Goal: Find specific page/section: Find specific page/section

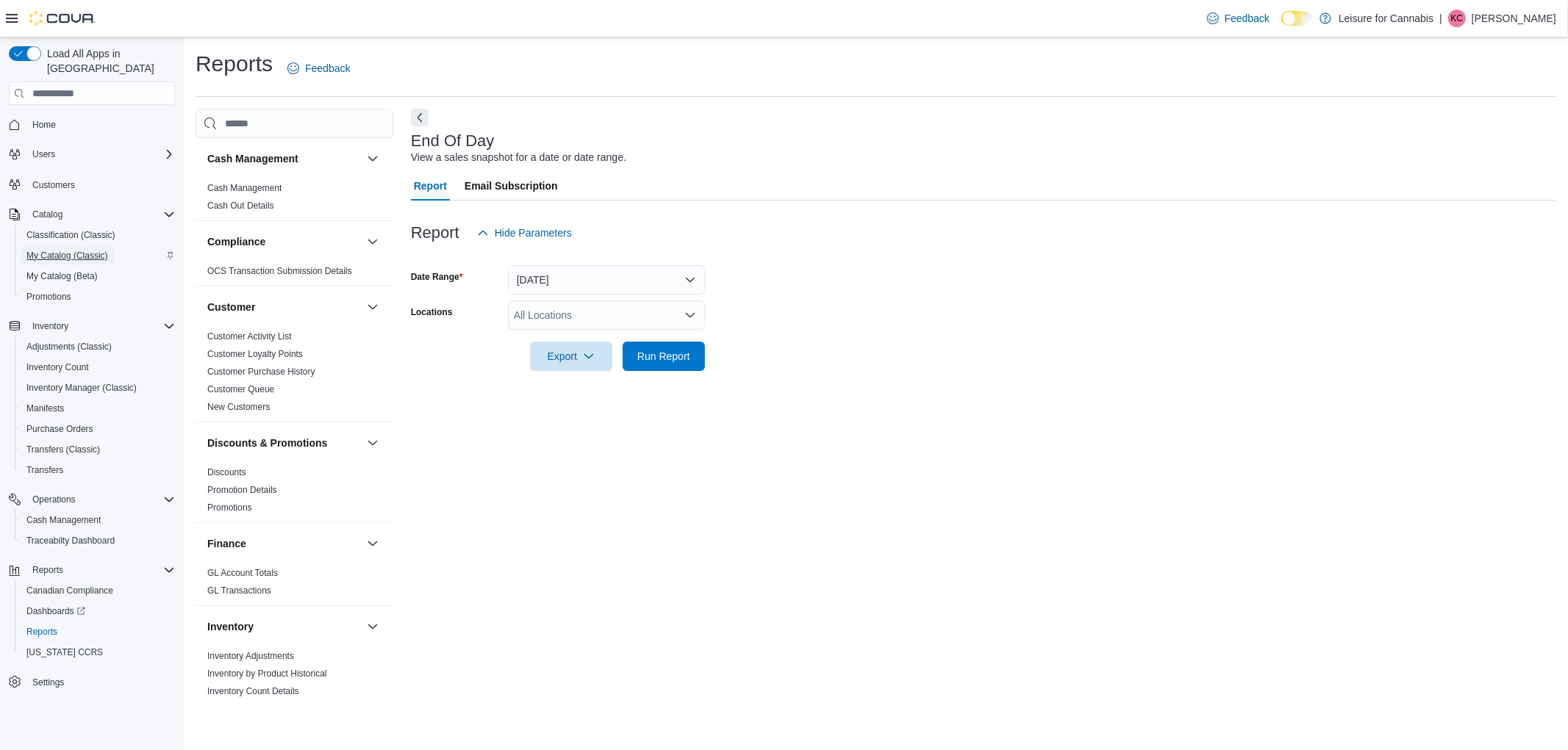
click at [33, 247] on span "My Catalog (Classic)" at bounding box center [67, 256] width 82 height 17
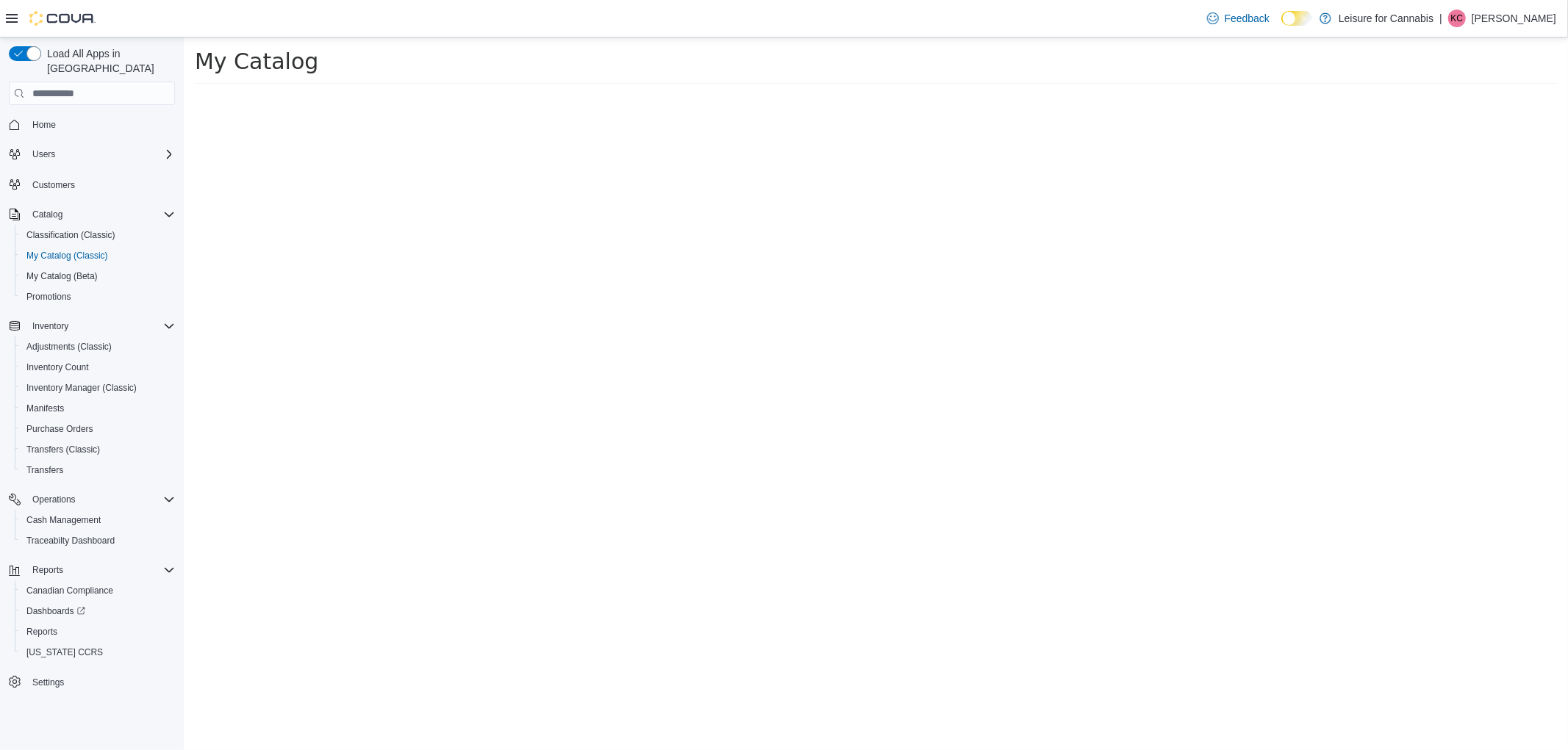
select select "**********"
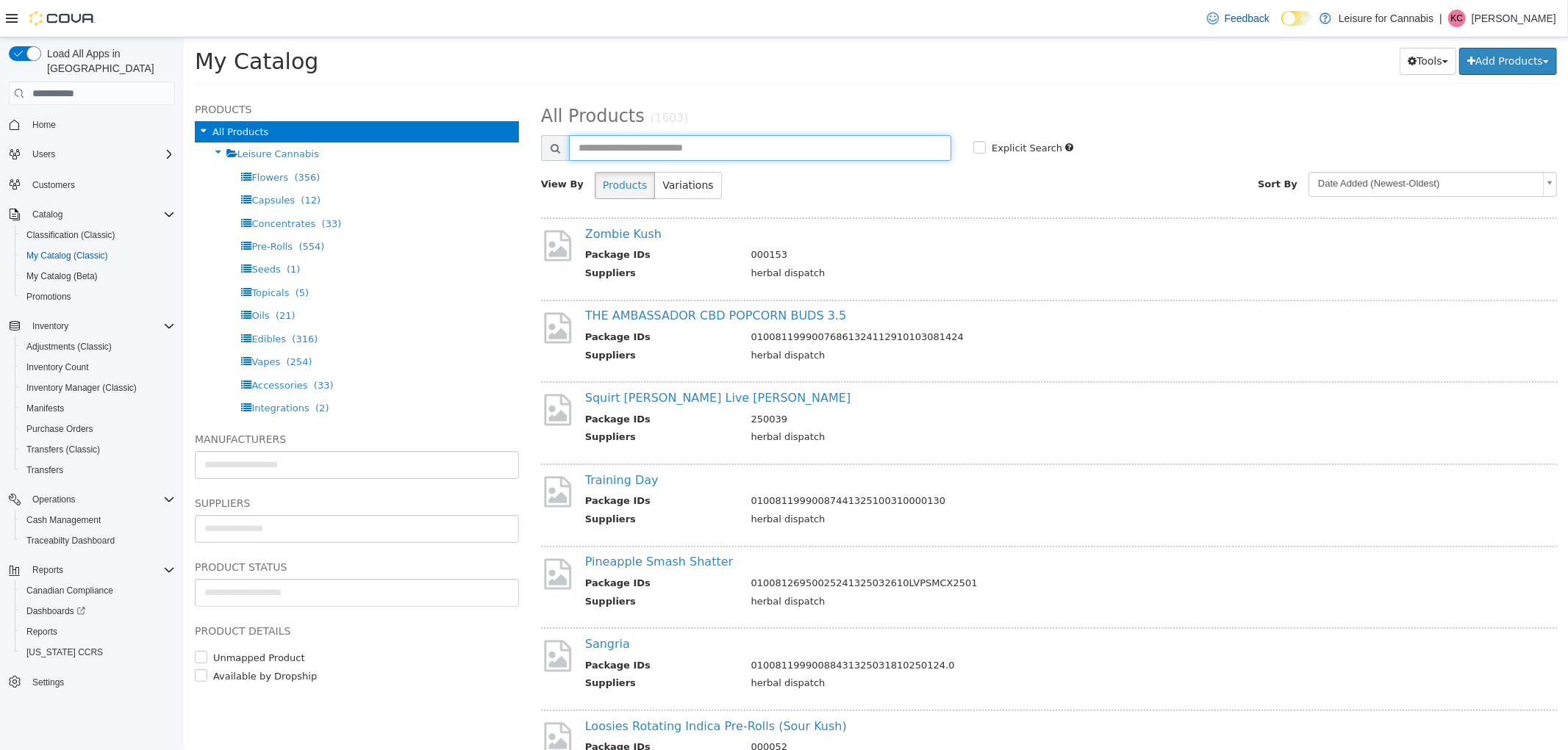
click at [628, 143] on input "text" at bounding box center [759, 148] width 382 height 25
drag, startPoint x: 574, startPoint y: 236, endPoint x: 652, endPoint y: 227, distance: 78.5
click at [652, 227] on div "Zombie Kush Package IDs 000153 Suppliers herbal dispatch" at bounding box center [1050, 256] width 952 height 57
copy link "Zombie Kush"
click at [694, 249] on th "Package IDs" at bounding box center [662, 257] width 155 height 18
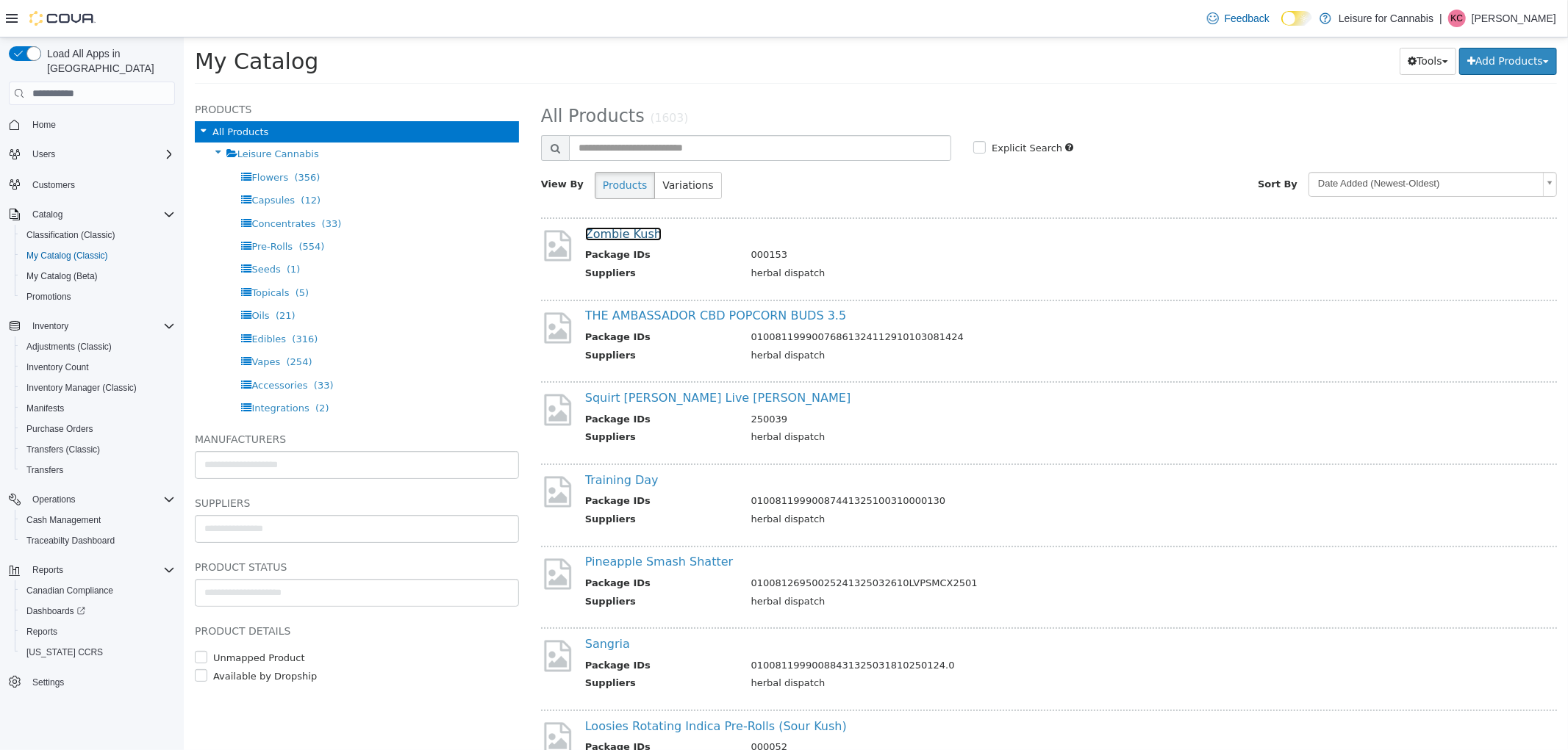
click at [606, 234] on link "Zombie Kush" at bounding box center [623, 234] width 76 height 14
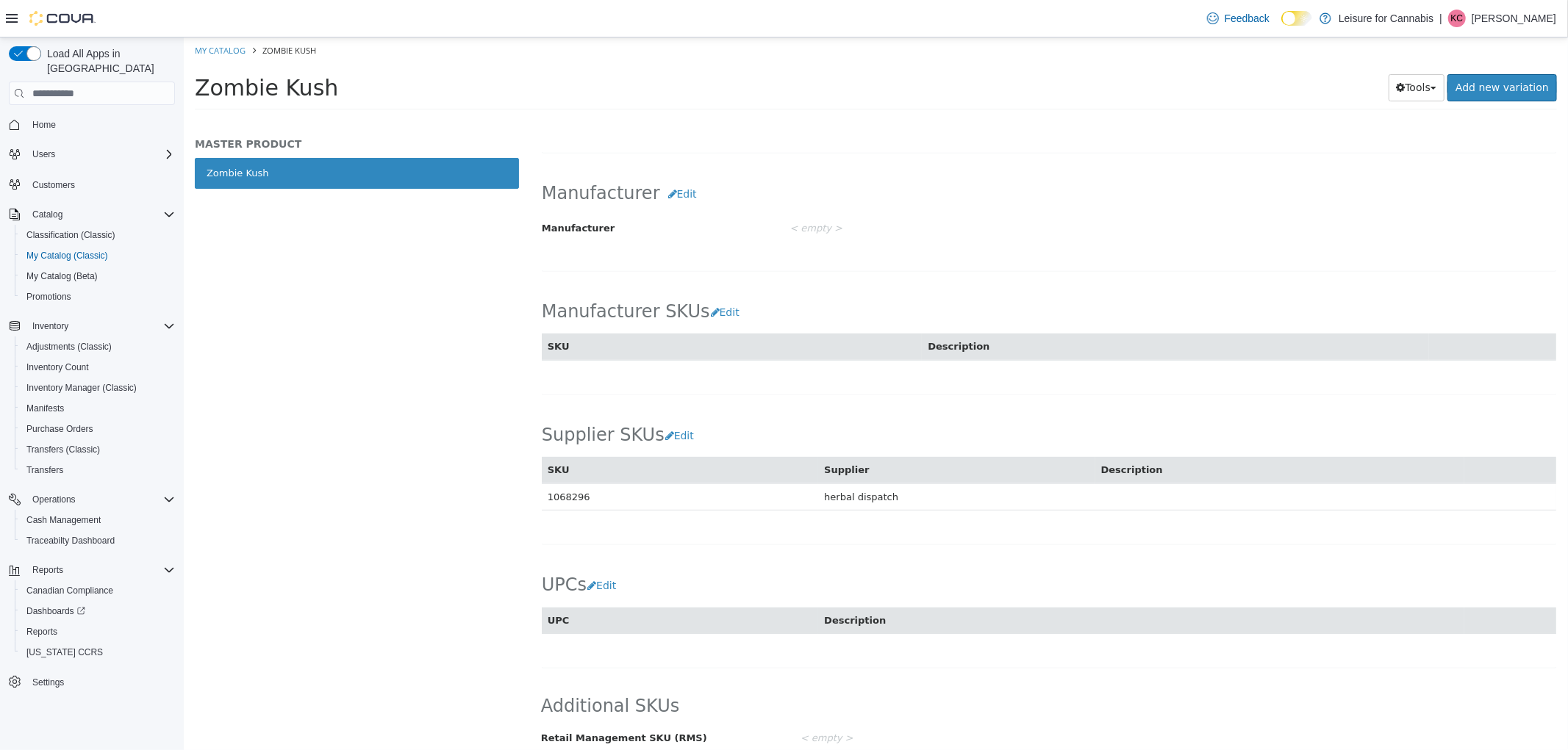
scroll to position [667, 0]
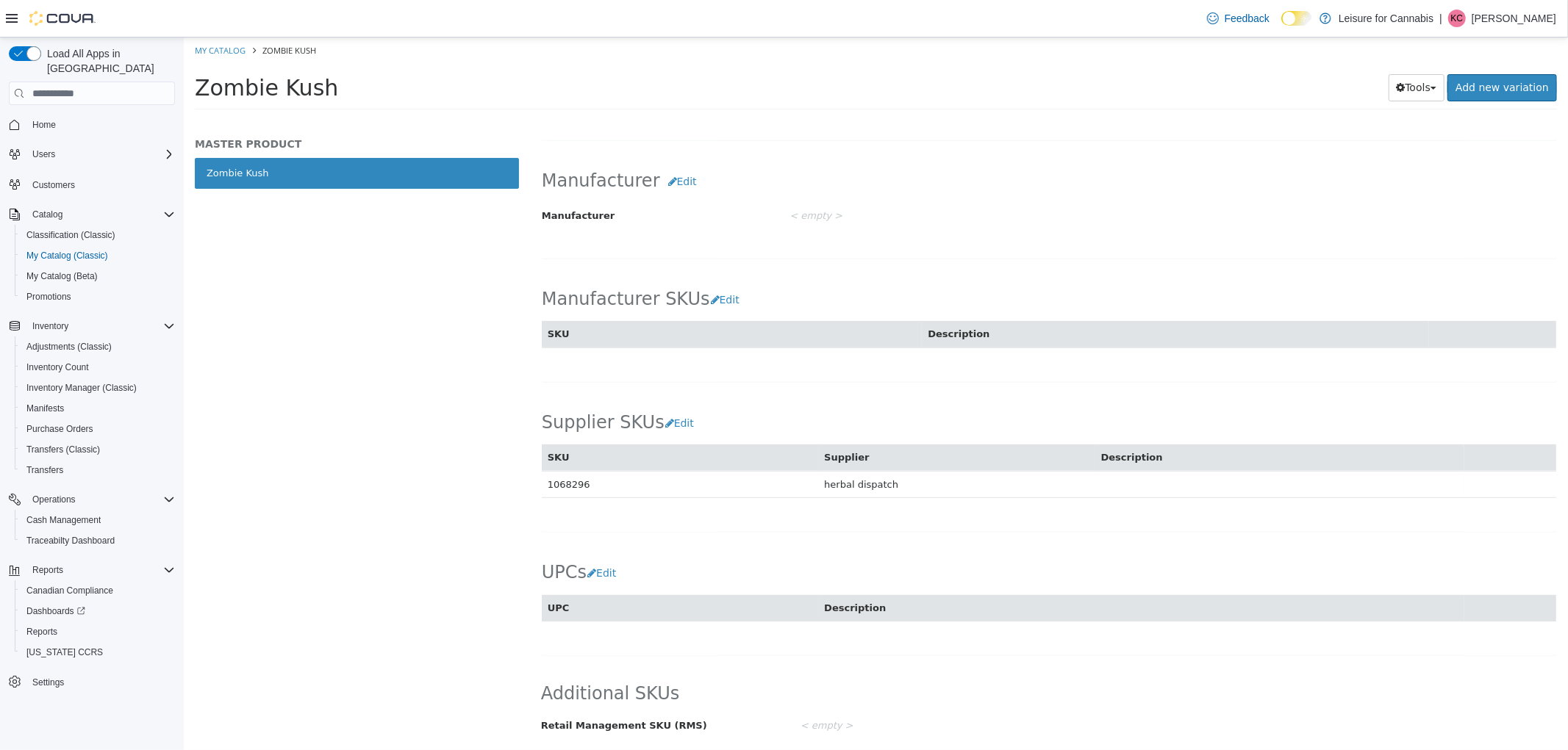
click at [765, 405] on div "Supplier SKUs Edit SKU Supplier Description 1068296 herbal dispatch Cancel Save" at bounding box center [1048, 447] width 1014 height 105
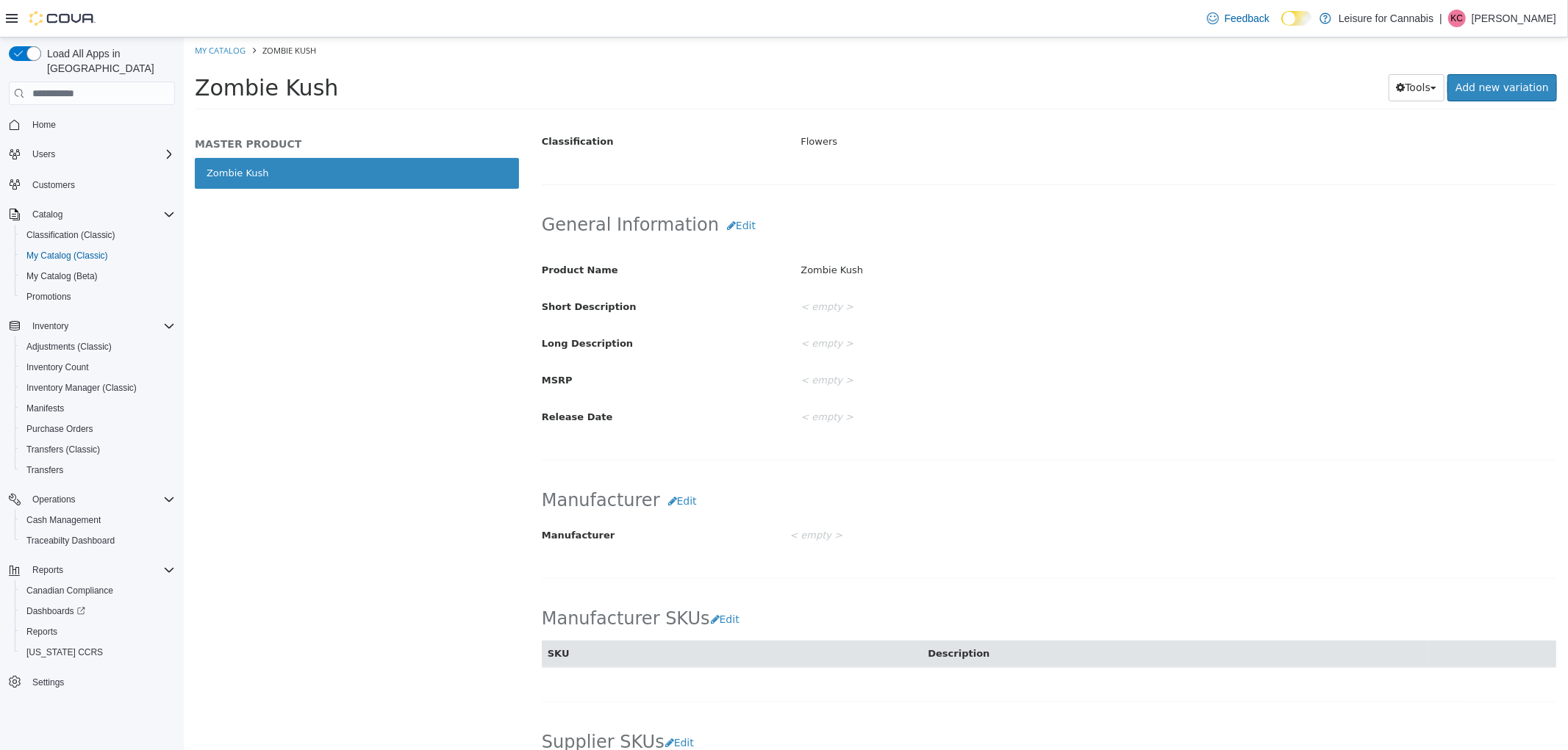
scroll to position [0, 0]
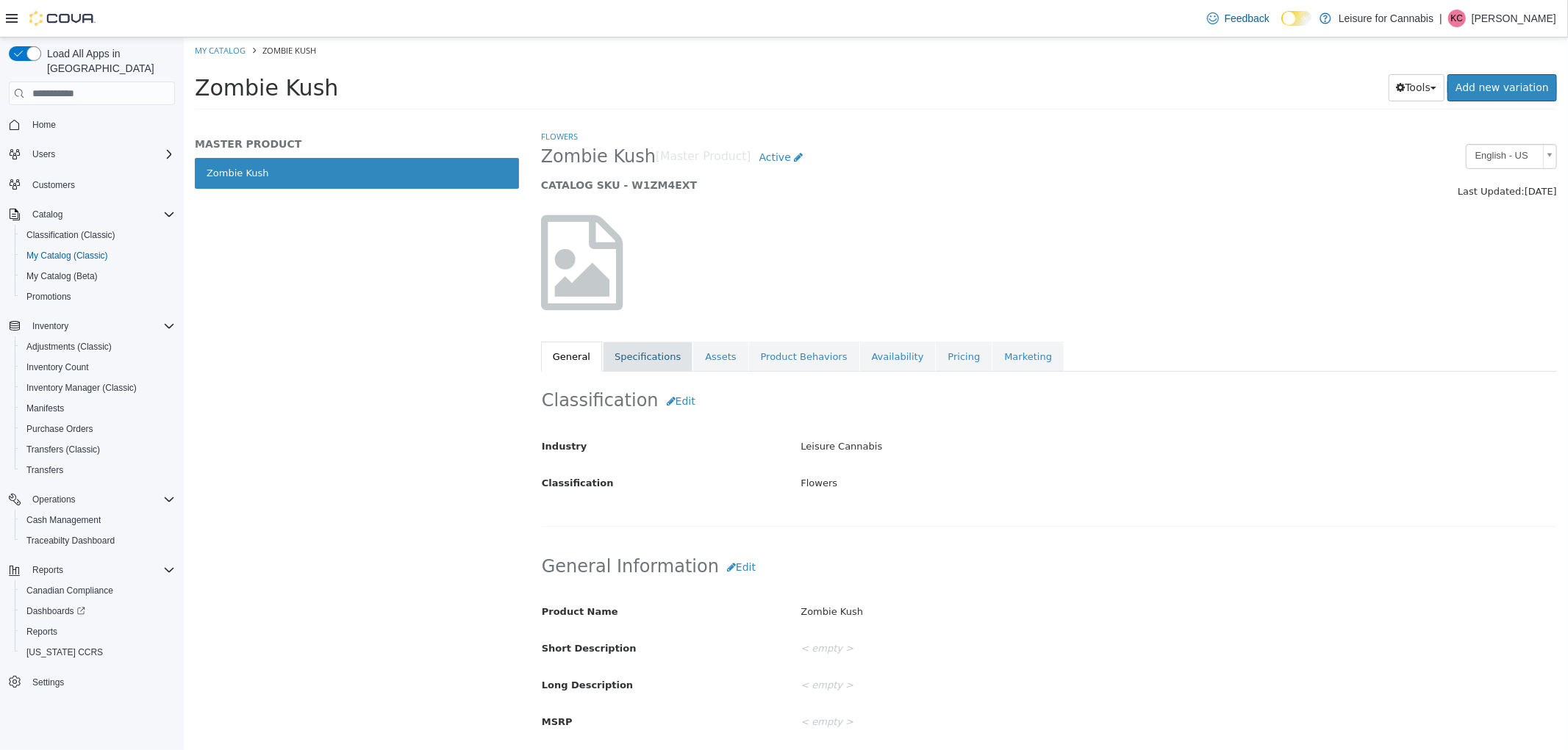
click at [647, 358] on link "Specifications" at bounding box center [647, 356] width 90 height 31
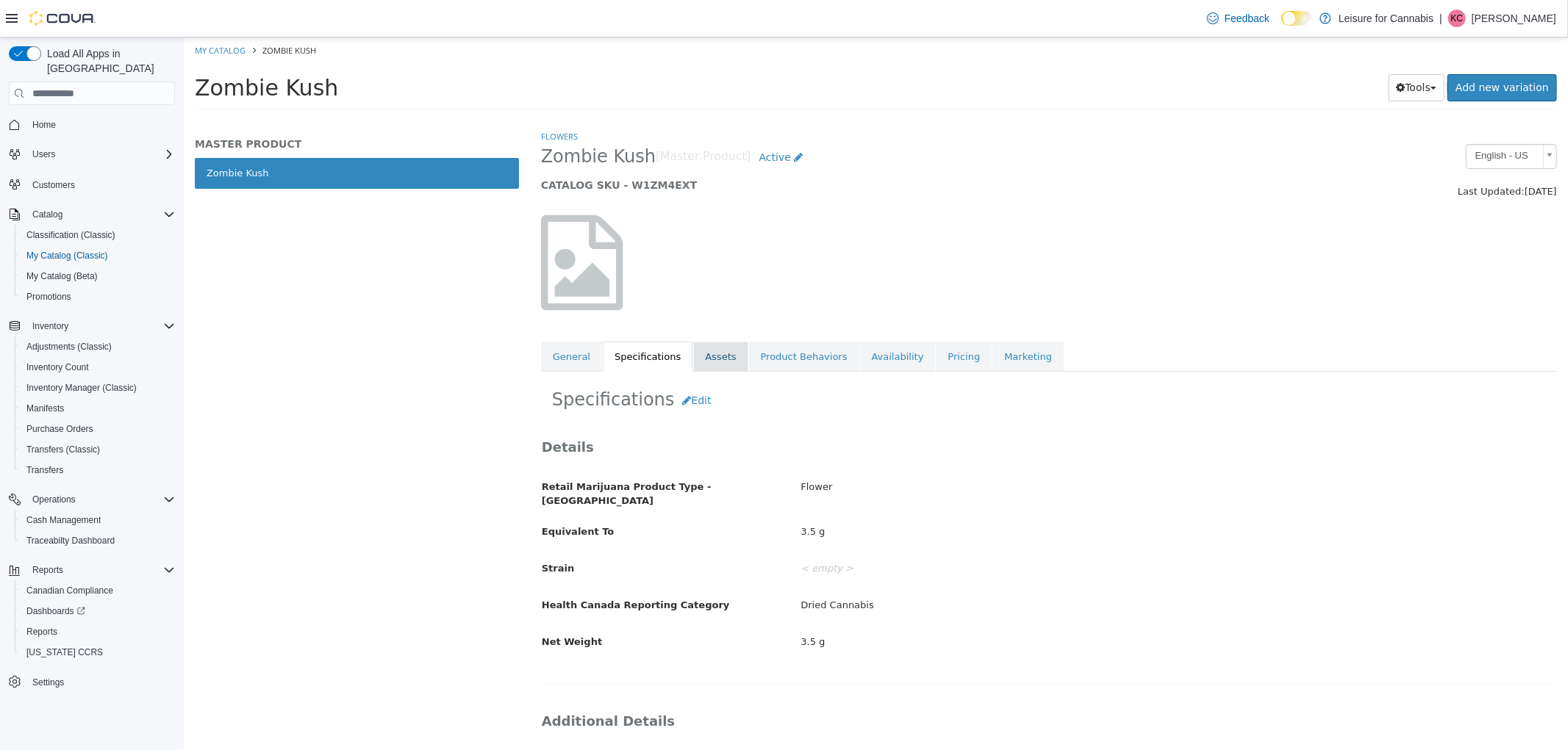
click at [716, 367] on link "Assets" at bounding box center [719, 356] width 55 height 31
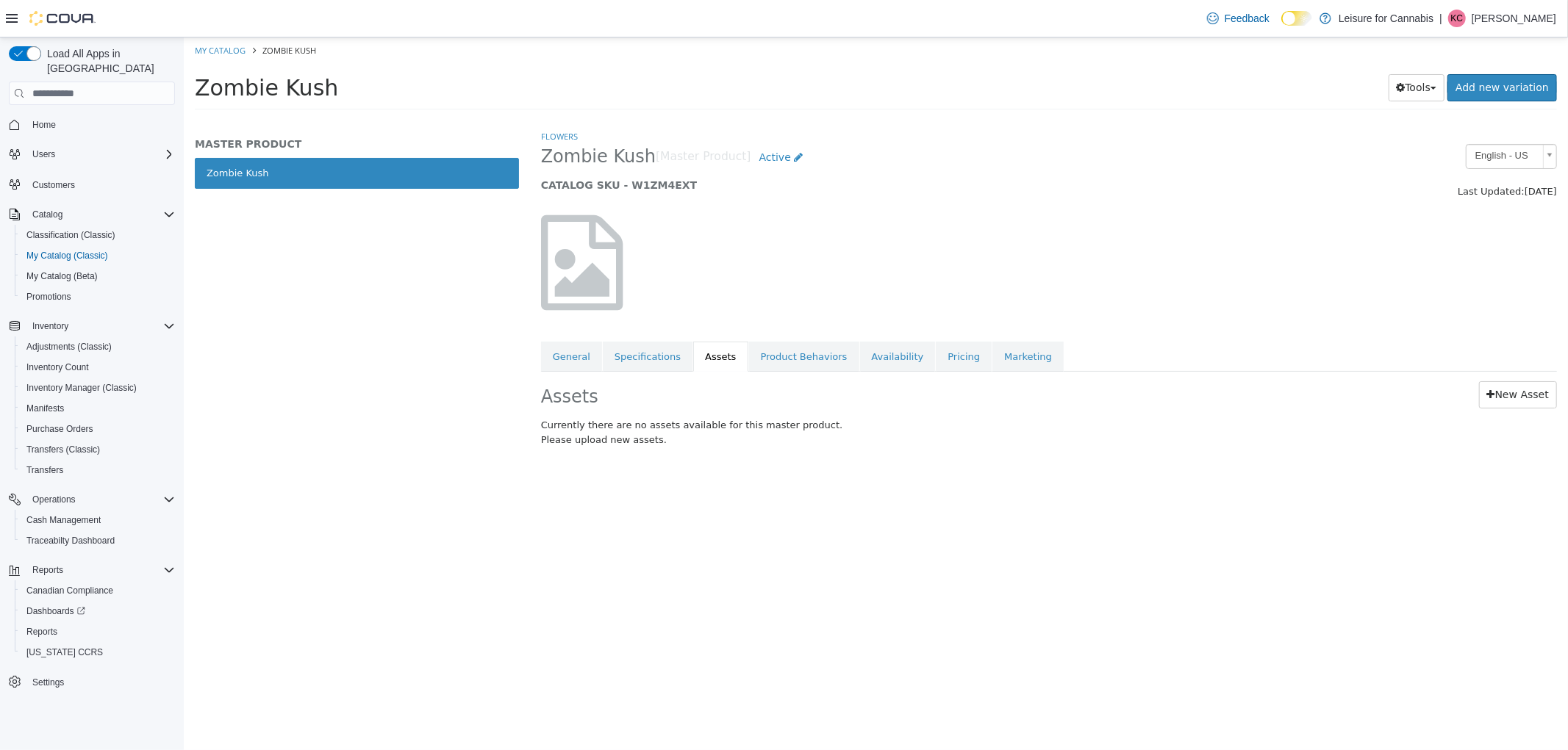
click at [783, 353] on link "Product Behaviors" at bounding box center [803, 356] width 110 height 31
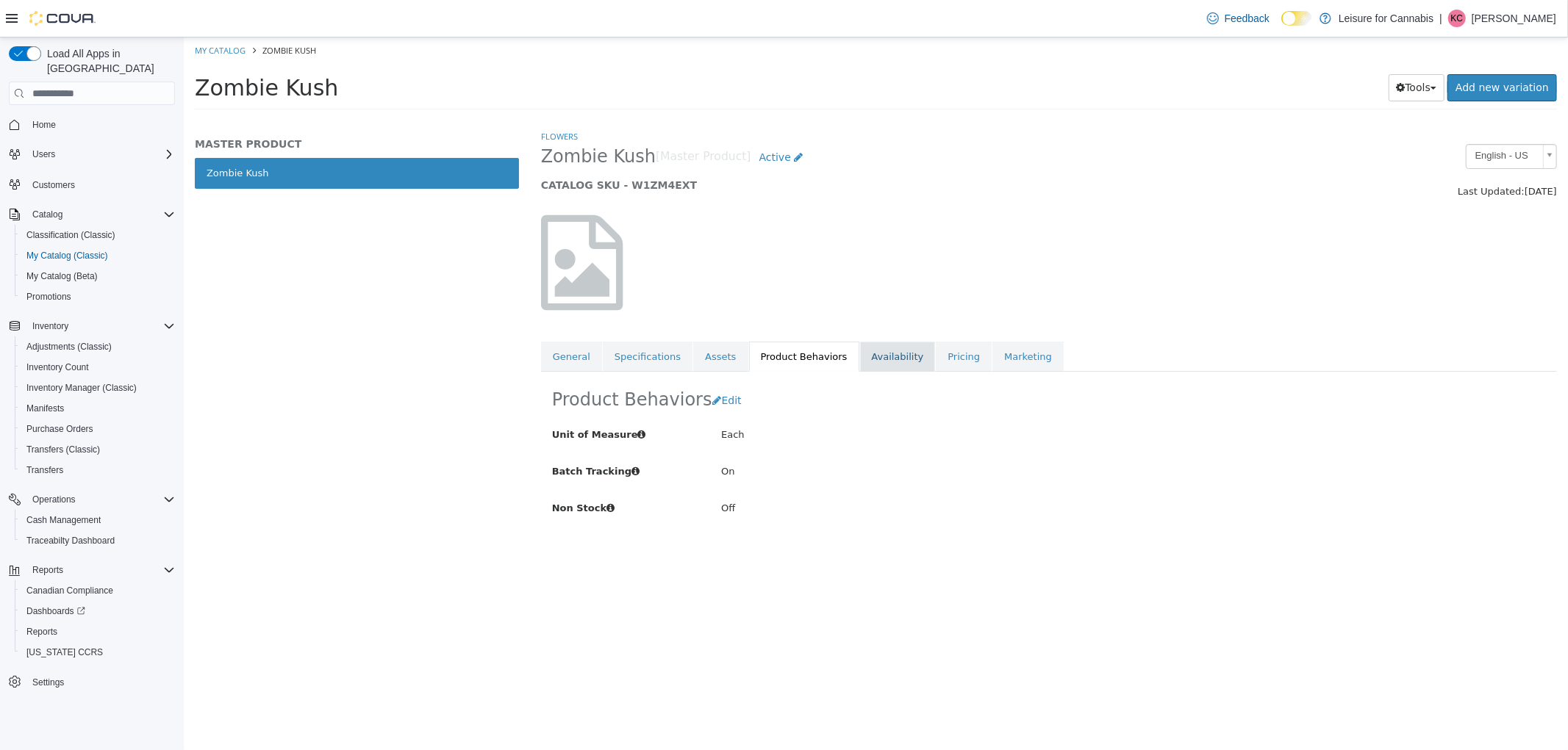
click at [881, 355] on link "Availability" at bounding box center [898, 356] width 76 height 31
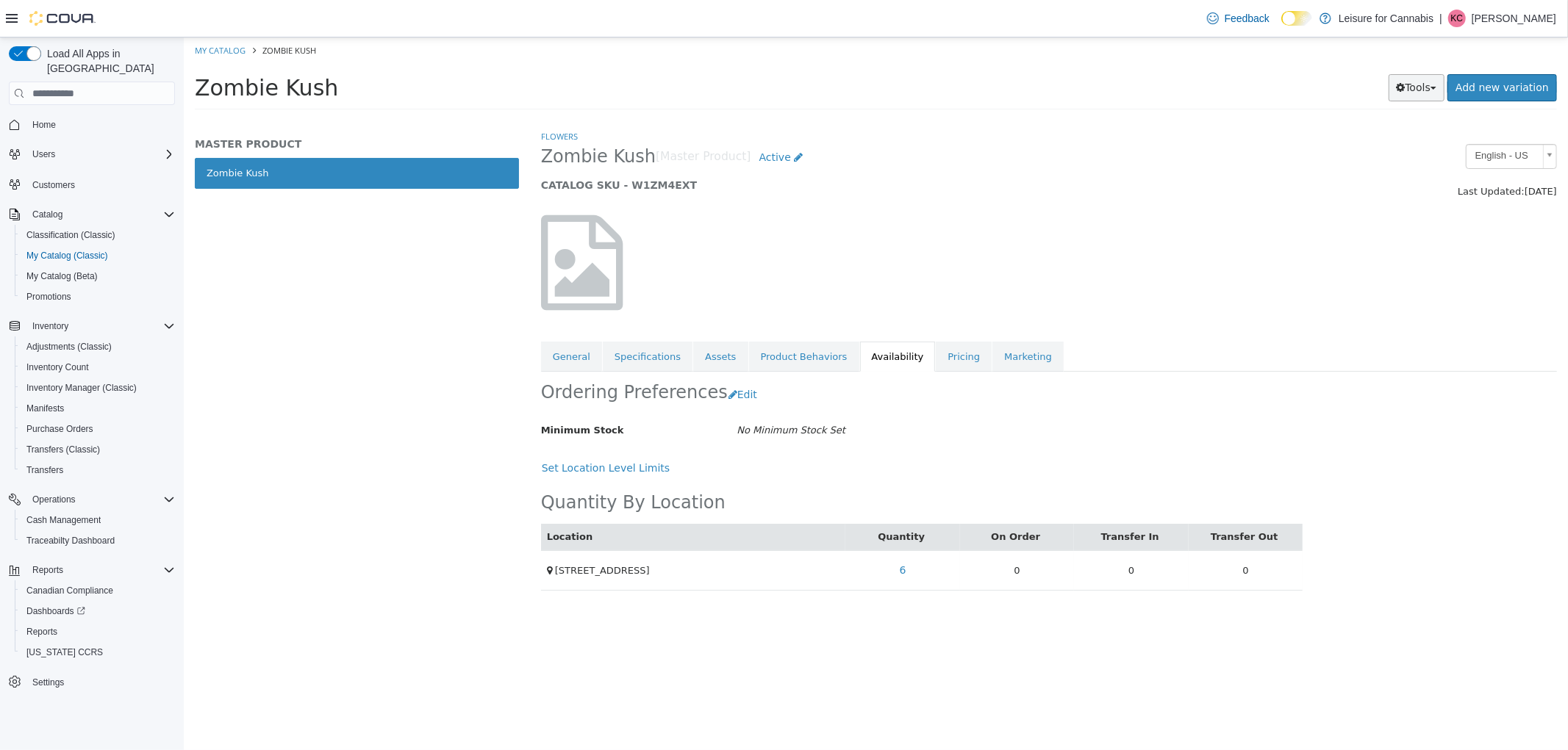
click at [1436, 89] on span "button" at bounding box center [1433, 88] width 6 height 3
click at [1508, 18] on p "[PERSON_NAME]" at bounding box center [1514, 18] width 85 height 17
click at [1246, 153] on h2 "Zombie Kush [Master Product] Active" at bounding box center [918, 158] width 757 height 27
click at [41, 119] on span "Home" at bounding box center [44, 124] width 24 height 12
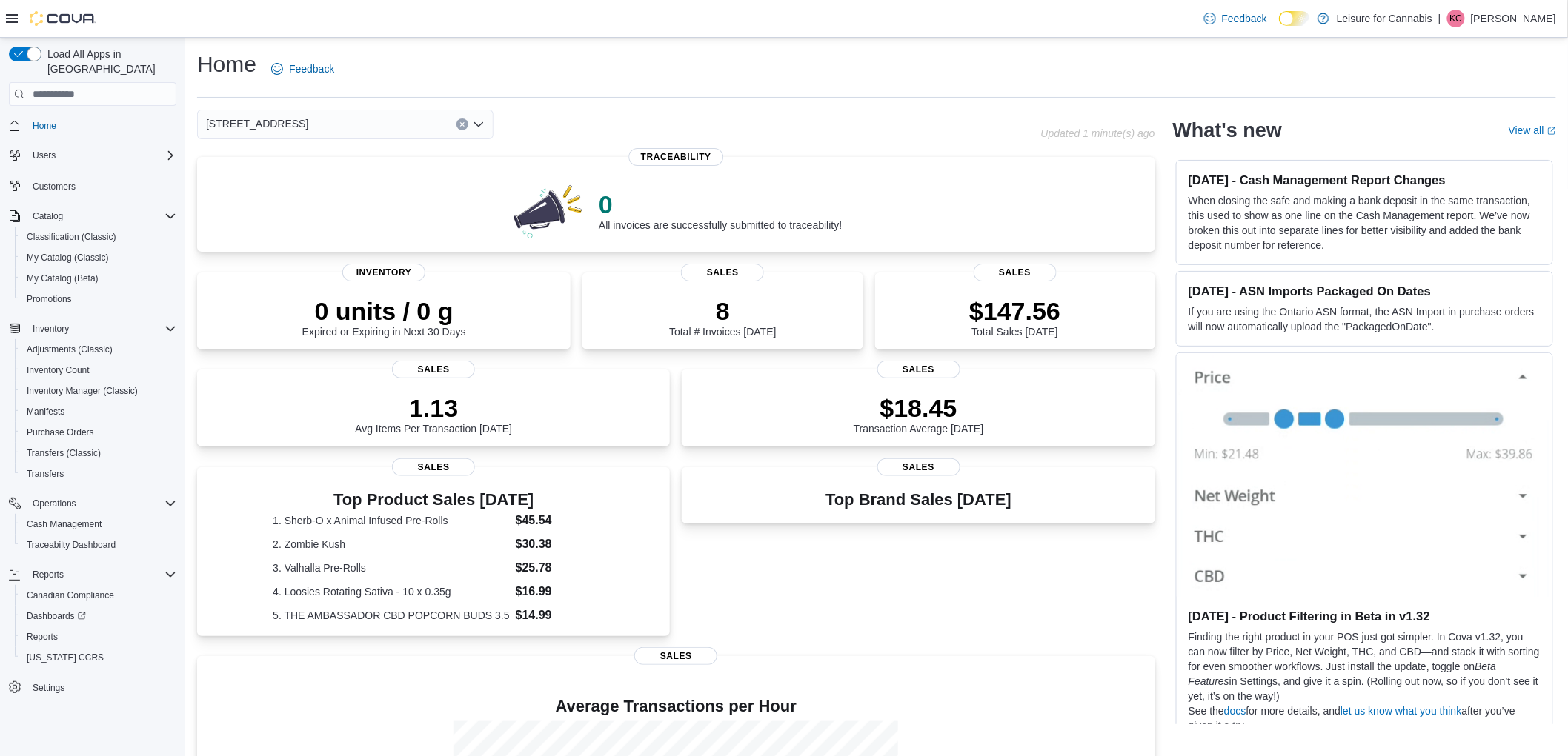
click at [794, 70] on div "Home Feedback" at bounding box center [877, 69] width 1360 height 38
